Goal: Information Seeking & Learning: Learn about a topic

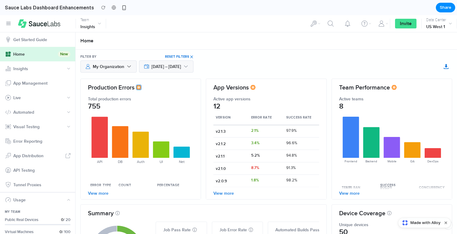
click at [139, 87] on icon at bounding box center [138, 87] width 5 height 5
click at [117, 86] on h4 "Production Errors" at bounding box center [111, 87] width 47 height 7
drag, startPoint x: 257, startPoint y: 89, endPoint x: 254, endPoint y: 89, distance: 3.6
click at [254, 89] on div "App Versions" at bounding box center [266, 87] width 120 height 7
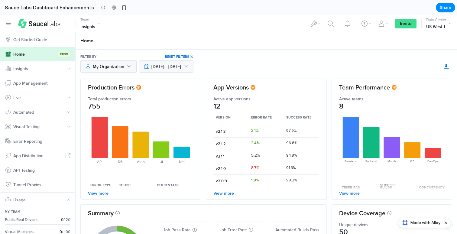
click at [247, 87] on h4 "App Versions" at bounding box center [230, 87] width 35 height 7
click at [181, 66] on span "[DATE] – [DATE]" at bounding box center [166, 66] width 30 height 6
click at [222, 50] on div "Owner My Organization [DATE] – [DATE] Filter by Reset Filters" at bounding box center [266, 64] width 381 height 29
click at [189, 56] on span "Reset Filters" at bounding box center [177, 56] width 24 height 3
click at [85, 57] on div "Filter by" at bounding box center [88, 56] width 16 height 5
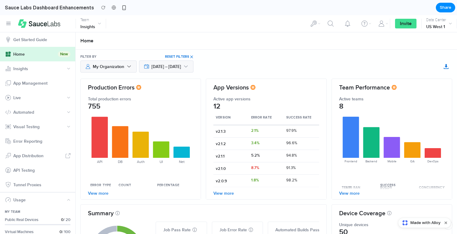
click at [23, 111] on div "Automated" at bounding box center [23, 111] width 21 height 7
click at [66, 115] on button "Automated" at bounding box center [37, 112] width 75 height 15
click at [406, 29] on li "Invite" at bounding box center [405, 23] width 31 height 17
click at [406, 23] on span "Invite" at bounding box center [406, 23] width 12 height 7
click at [448, 24] on icon "button" at bounding box center [450, 23] width 4 height 7
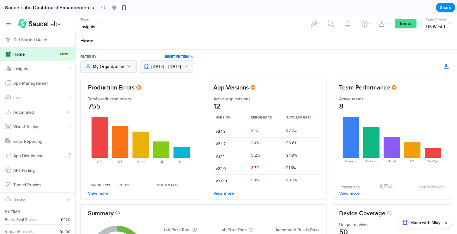
click at [321, 24] on button "button" at bounding box center [313, 23] width 17 height 17
click at [332, 24] on icon "button" at bounding box center [331, 24] width 6 height 6
click at [368, 88] on h4 "Team Performance" at bounding box center [364, 87] width 51 height 7
drag, startPoint x: 377, startPoint y: 189, endPoint x: 412, endPoint y: 188, distance: 34.8
click at [412, 188] on div at bounding box center [392, 187] width 120 height 5
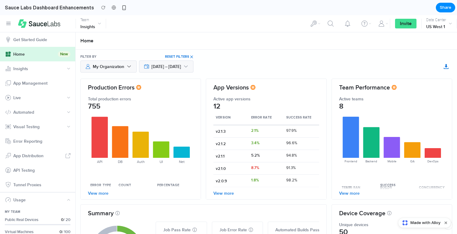
click at [386, 186] on div at bounding box center [392, 187] width 120 height 5
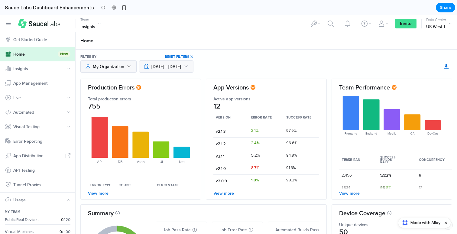
scroll to position [35, 0]
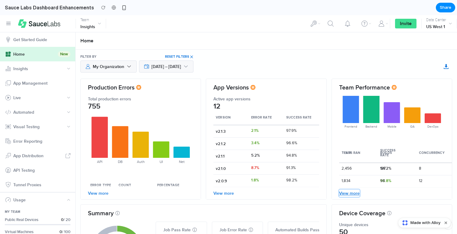
click at [346, 193] on link "View more" at bounding box center [349, 192] width 21 height 7
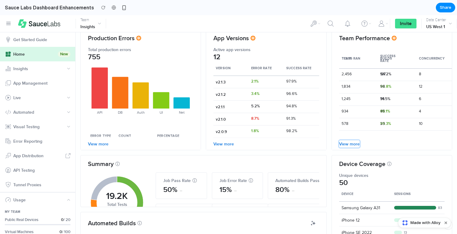
scroll to position [0, 0]
